Goal: Find specific page/section: Find specific page/section

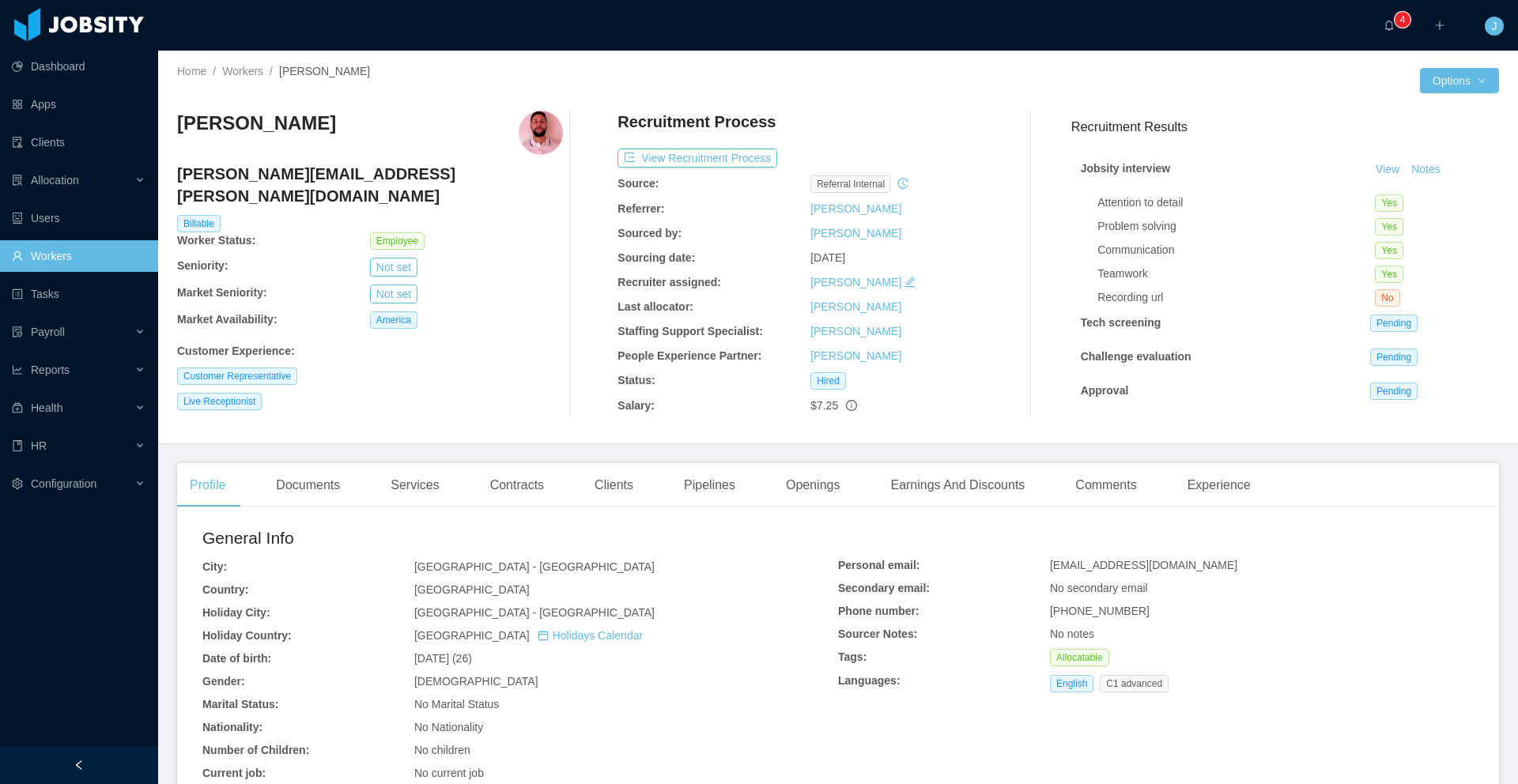
scroll to position [3, 0]
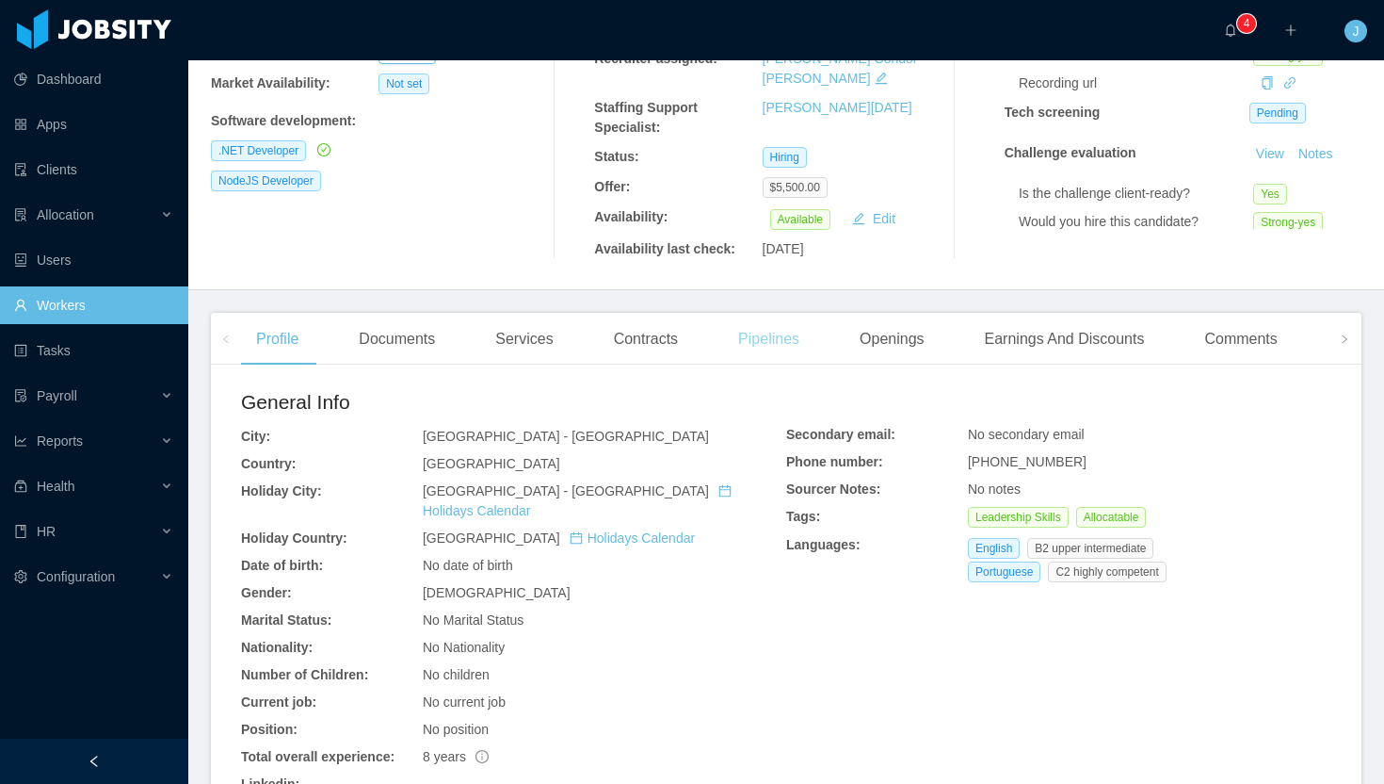
scroll to position [309, 0]
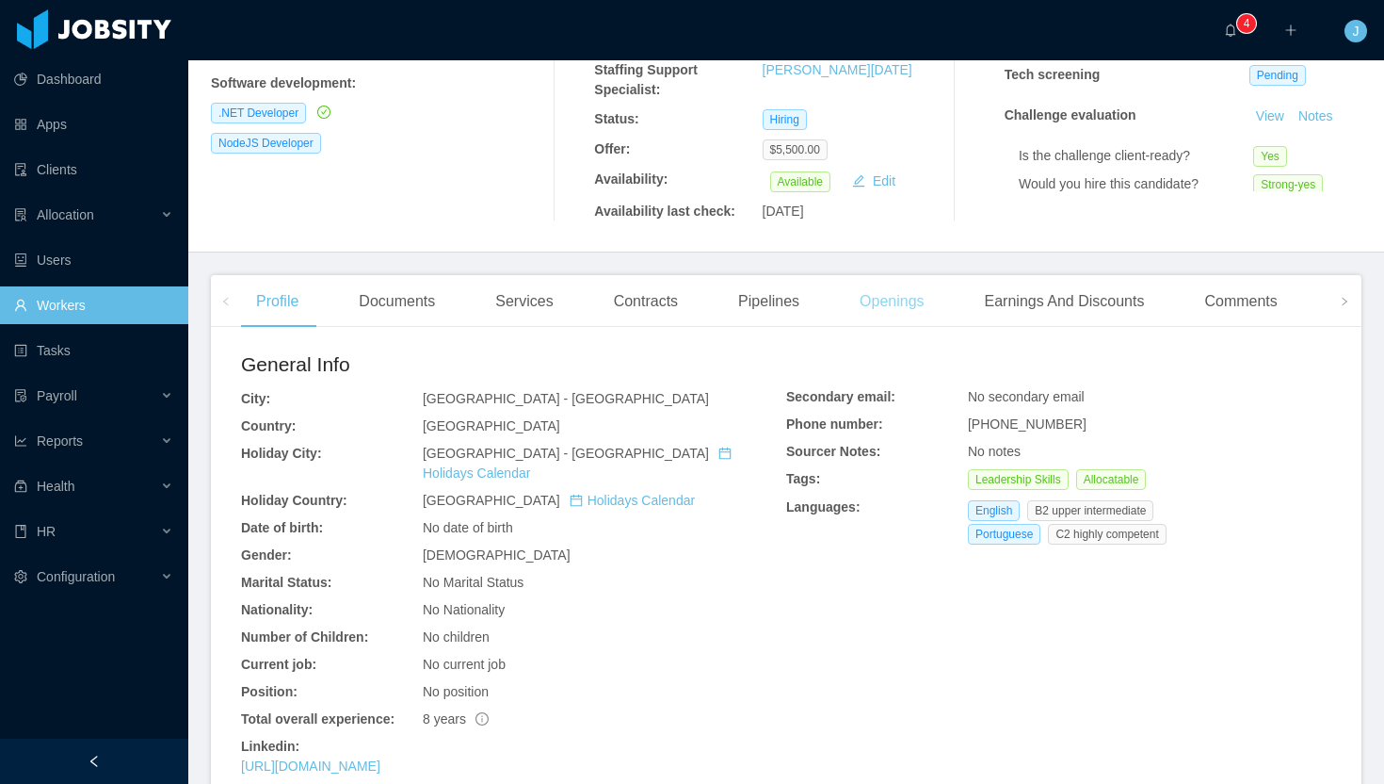
click at [906, 283] on div "Openings" at bounding box center [892, 301] width 95 height 53
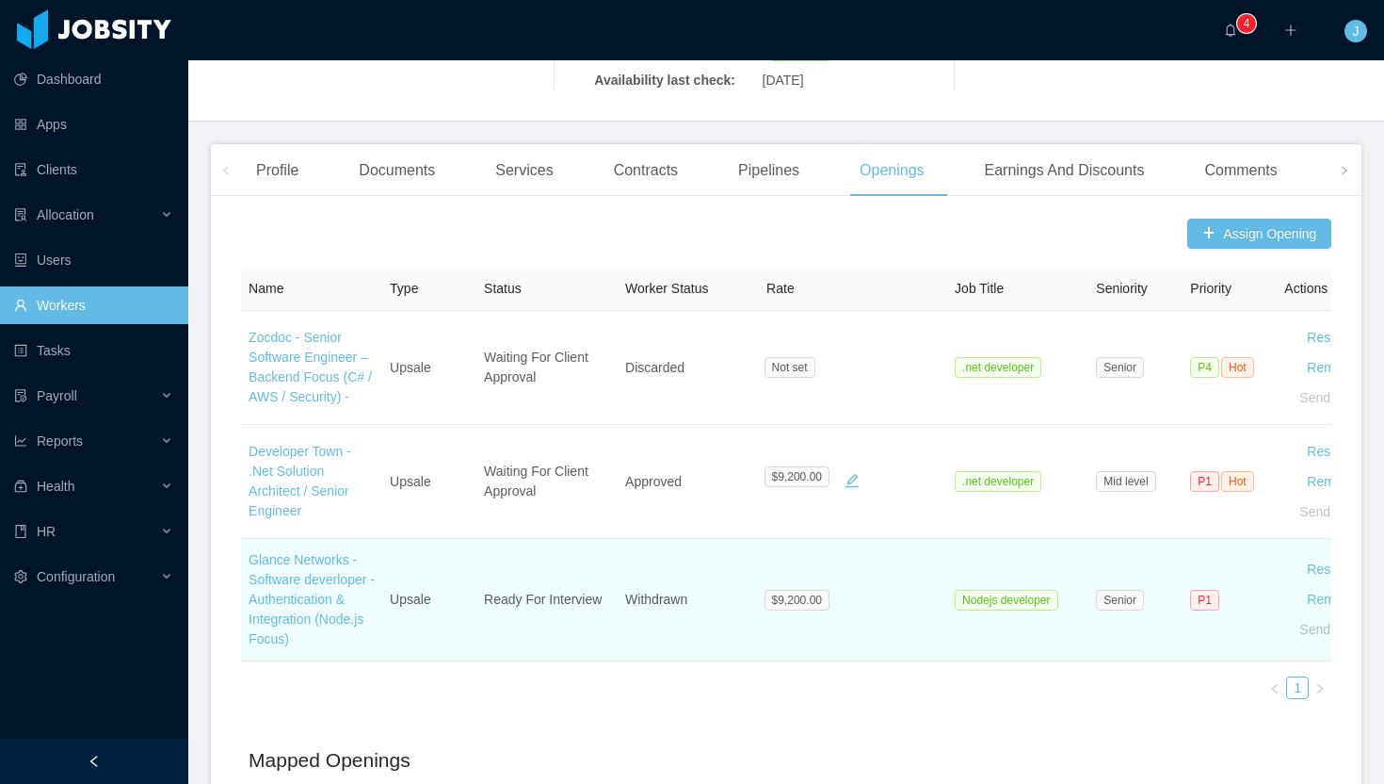
scroll to position [458, 0]
